Goal: Transaction & Acquisition: Register for event/course

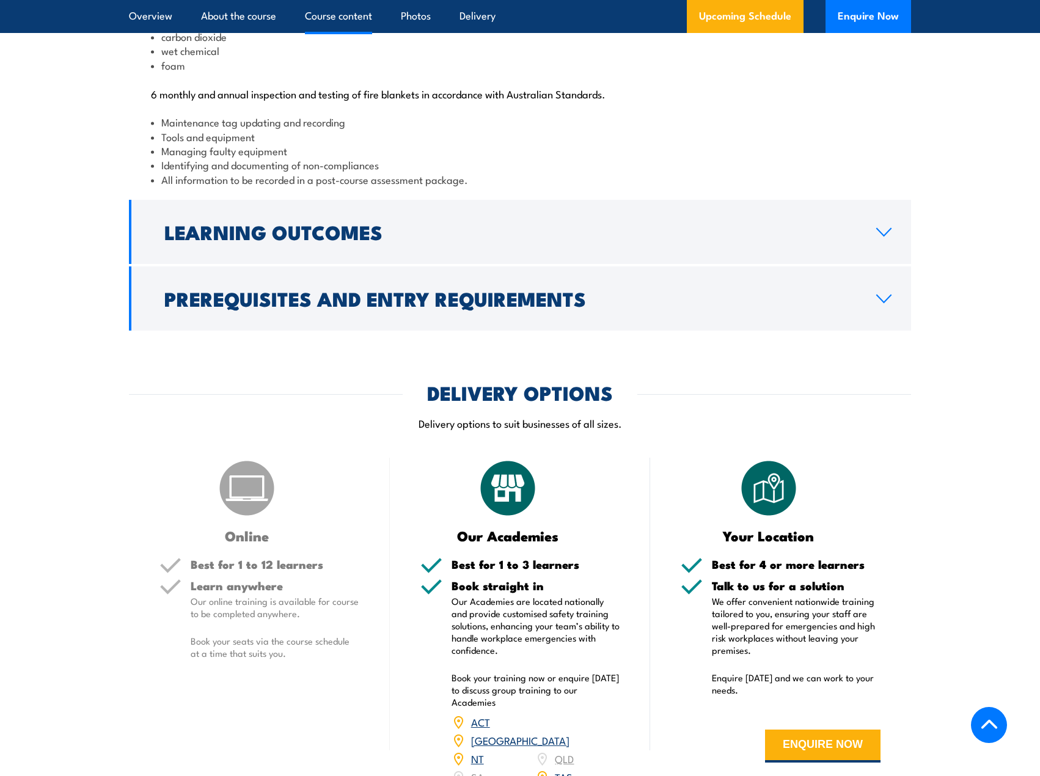
scroll to position [1527, 0]
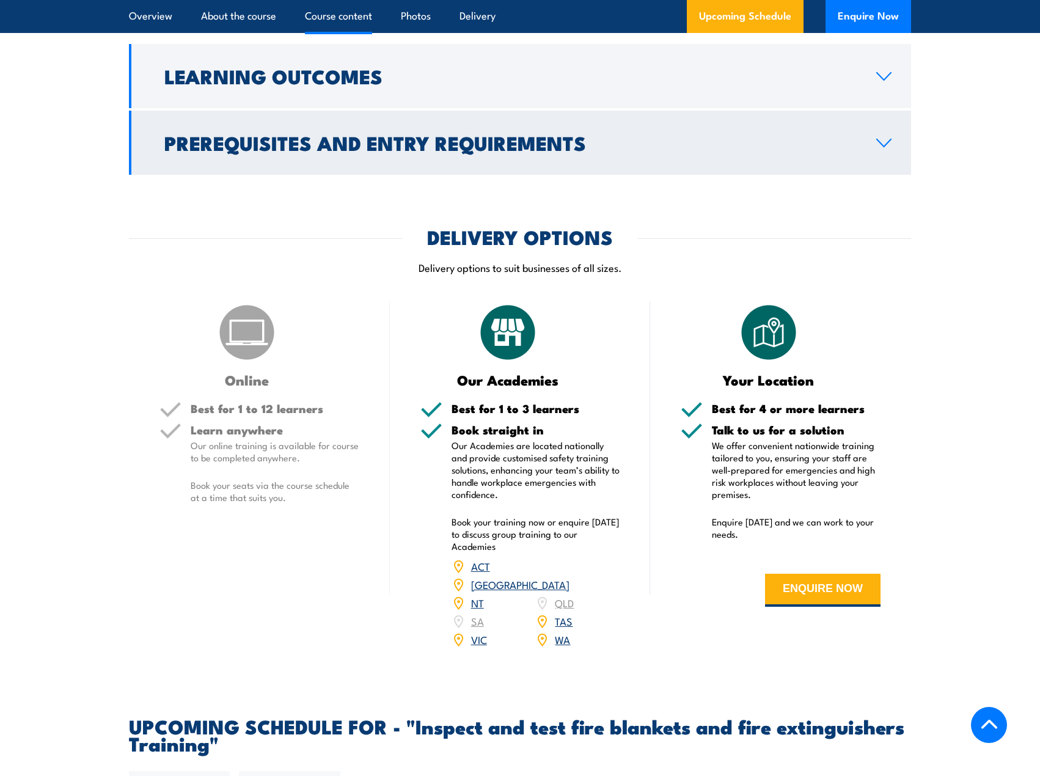
click at [876, 148] on icon at bounding box center [883, 143] width 16 height 10
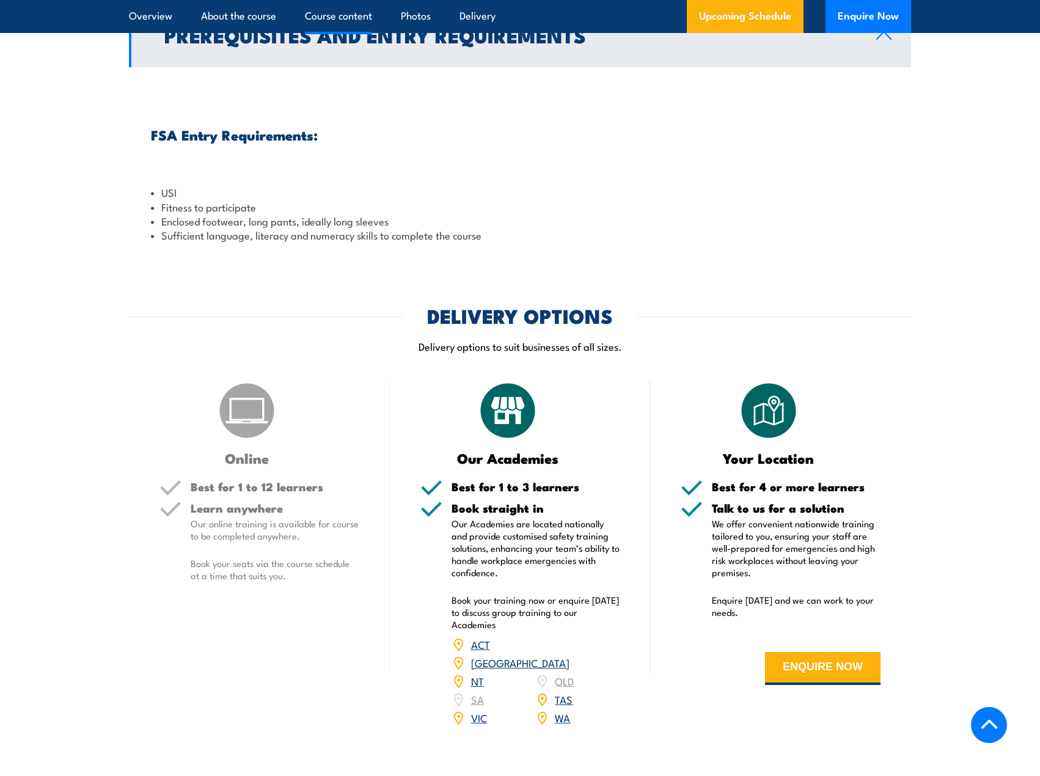
scroll to position [1384, 0]
click at [880, 41] on icon at bounding box center [883, 36] width 16 height 10
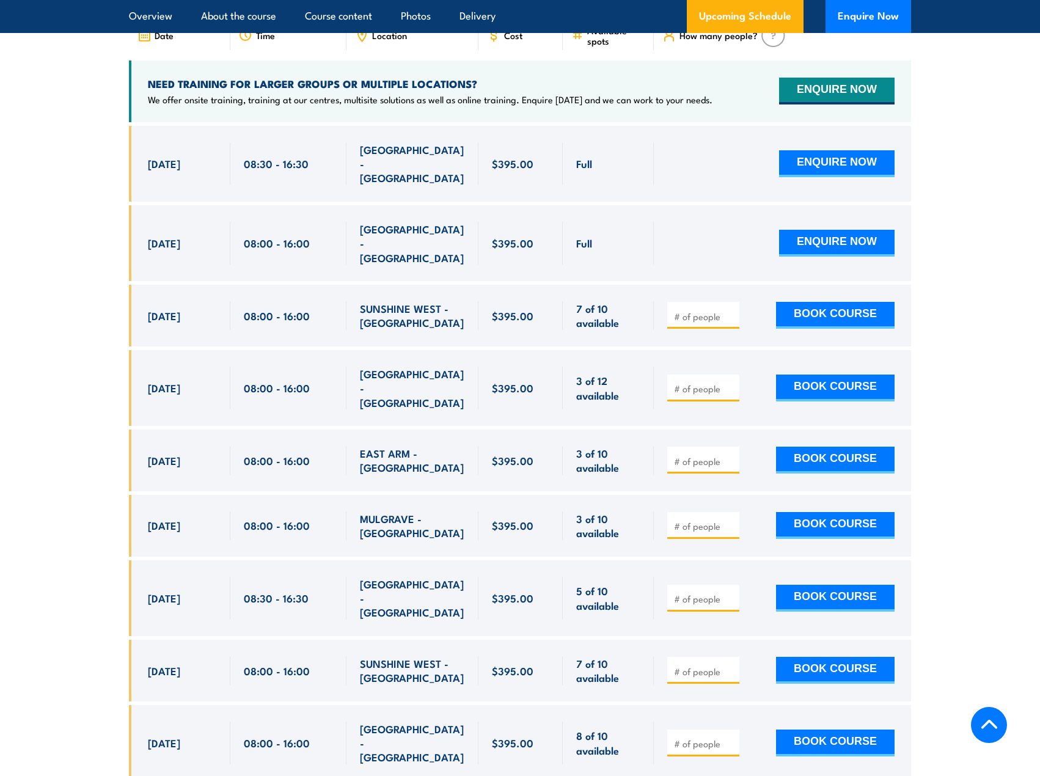
scroll to position [1995, 0]
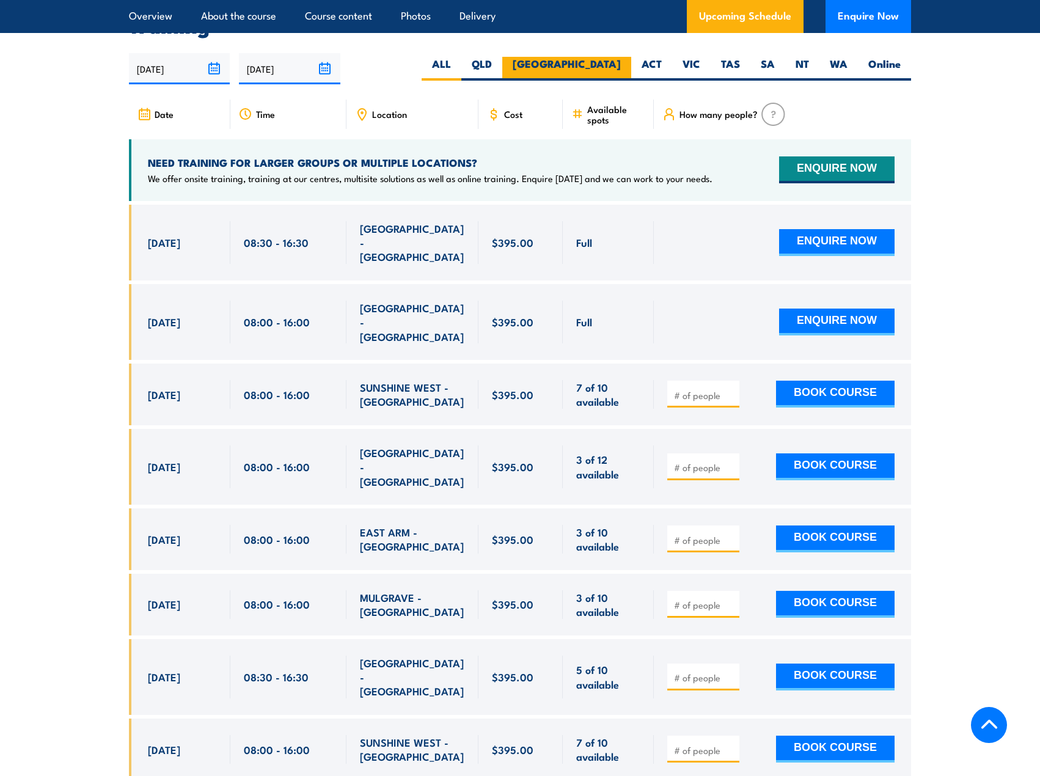
click at [601, 81] on label "[GEOGRAPHIC_DATA]" at bounding box center [566, 69] width 129 height 24
click at [621, 65] on input "[GEOGRAPHIC_DATA]" at bounding box center [625, 61] width 8 height 8
radio input "true"
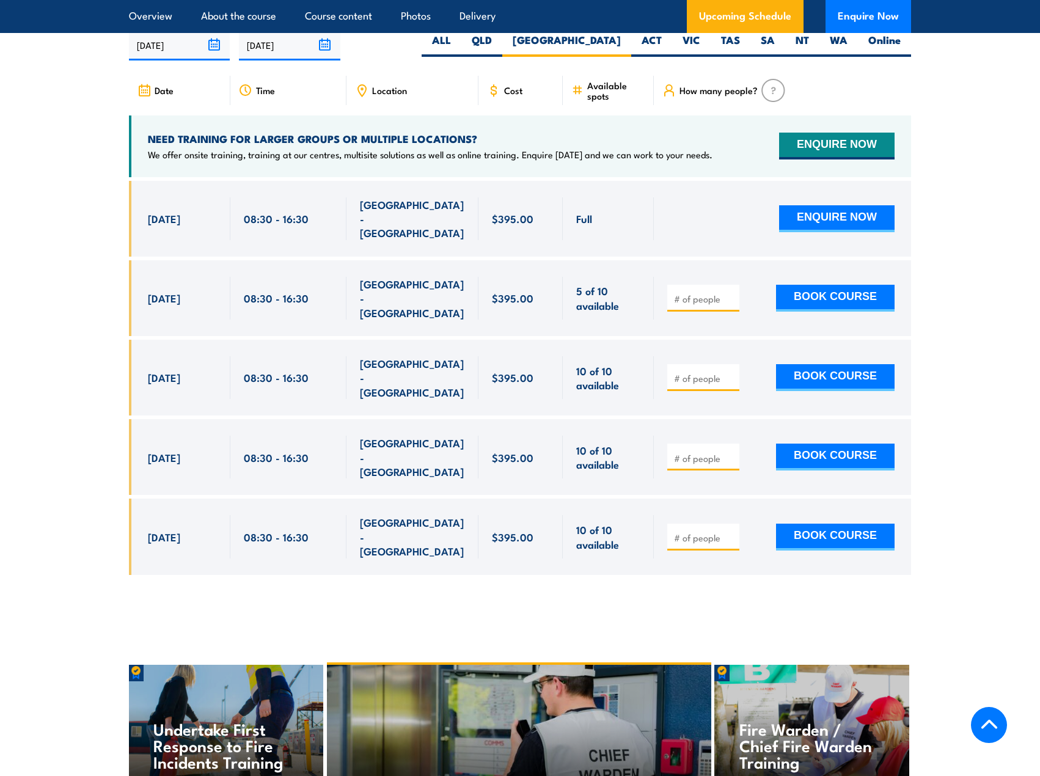
click at [180, 450] on span "21 Nov, 2025" at bounding box center [164, 457] width 32 height 14
click at [828, 367] on button "BOOK COURSE" at bounding box center [835, 377] width 119 height 27
click at [926, 366] on section "UPCOMING SCHEDULE FOR - "Inspect and test fire blankets and fire extinguishers …" at bounding box center [520, 285] width 1040 height 618
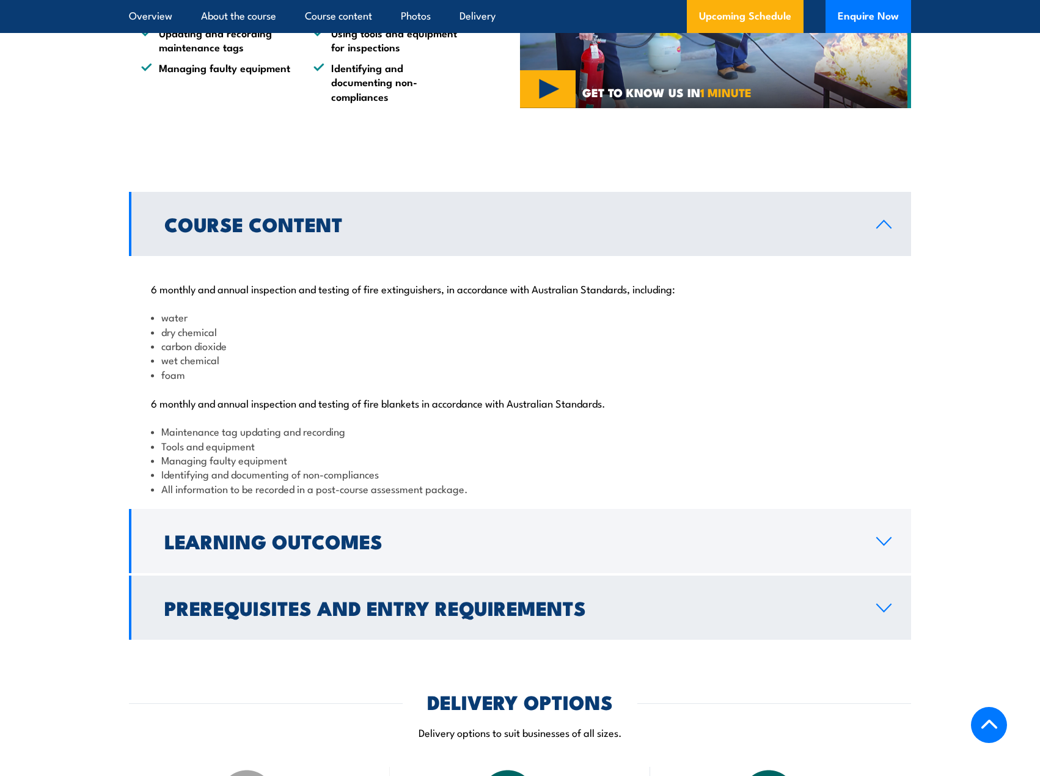
scroll to position [783, 0]
